Goal: Task Accomplishment & Management: Complete application form

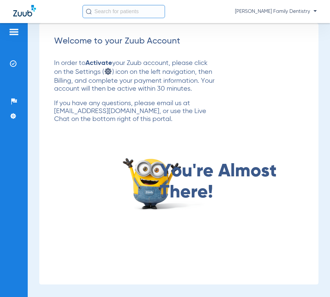
click at [10, 30] on img at bounding box center [14, 32] width 11 height 8
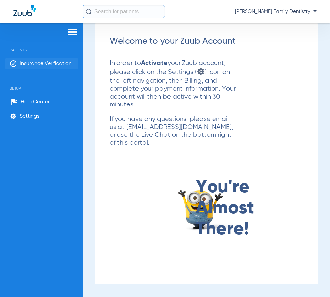
click at [31, 62] on span "Insurance Verification" at bounding box center [46, 63] width 52 height 7
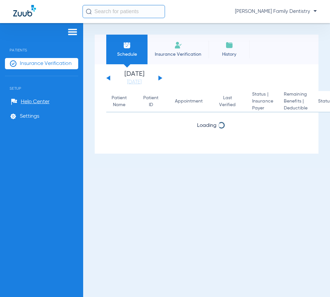
click at [180, 55] on span "Insurance Verification" at bounding box center [177, 54] width 51 height 7
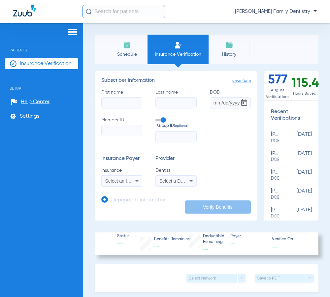
drag, startPoint x: 132, startPoint y: 102, endPoint x: 128, endPoint y: 104, distance: 4.6
click at [132, 102] on input "First name" at bounding box center [121, 102] width 41 height 11
type input "o"
type input "[PERSON_NAME]"
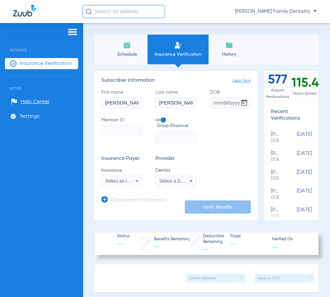
click at [213, 105] on input "DOB" at bounding box center [230, 102] width 41 height 11
type input "[DATE]"
click at [122, 128] on input "Member ID" at bounding box center [121, 130] width 41 height 11
click at [127, 129] on input "Member ID Required" at bounding box center [121, 130] width 41 height 11
paste input "0012092081"
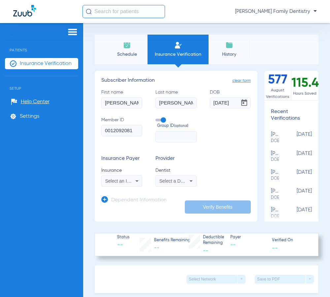
type input "0012092081"
click at [129, 181] on span "Select an Insurance" at bounding box center [125, 180] width 41 height 5
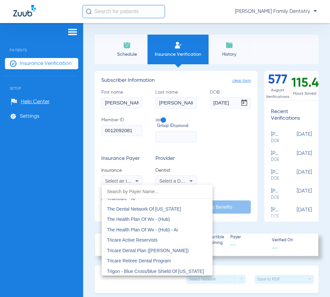
scroll to position [3689, 0]
